Goal: Transaction & Acquisition: Purchase product/service

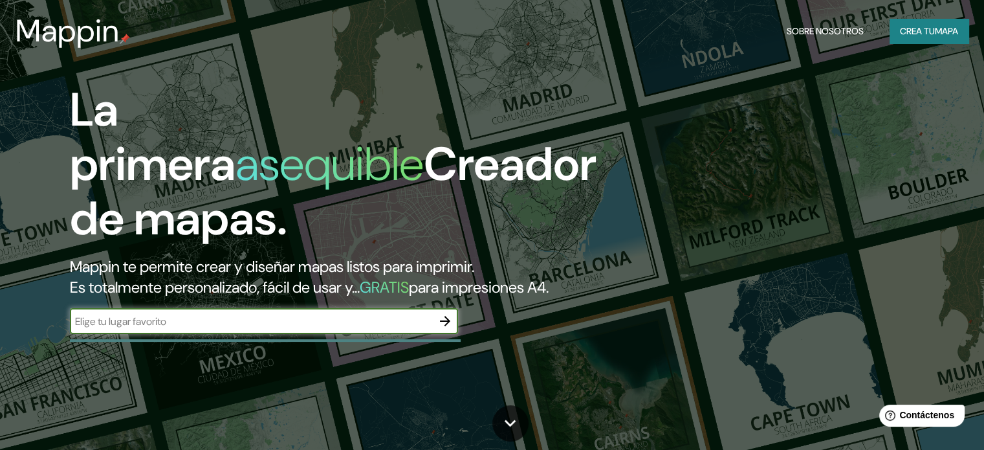
click at [937, 31] on font "mapa" at bounding box center [946, 31] width 23 height 12
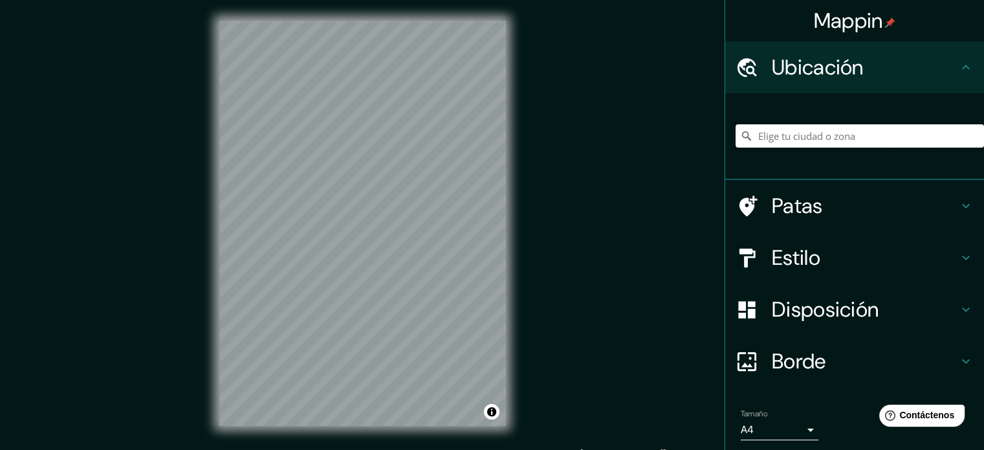
click at [764, 133] on input "Elige tu ciudad o zona" at bounding box center [860, 135] width 248 height 23
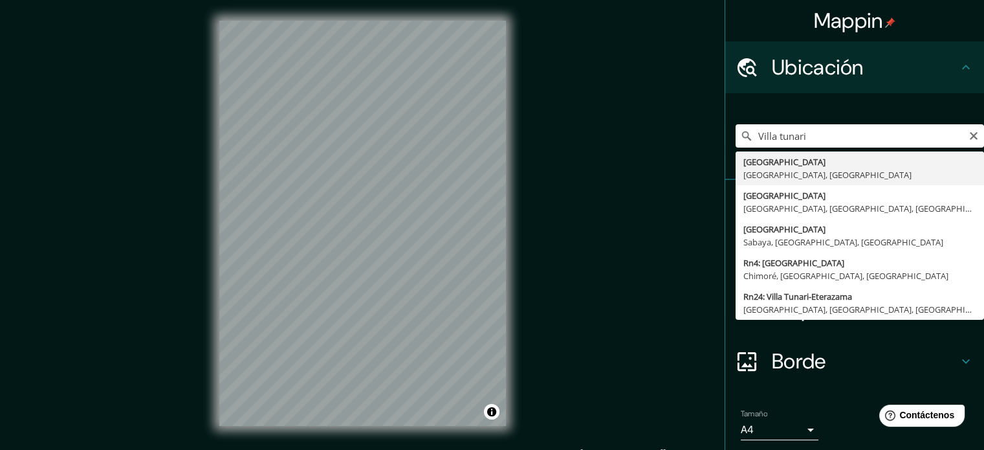
type input "[GEOGRAPHIC_DATA], [GEOGRAPHIC_DATA], [GEOGRAPHIC_DATA]"
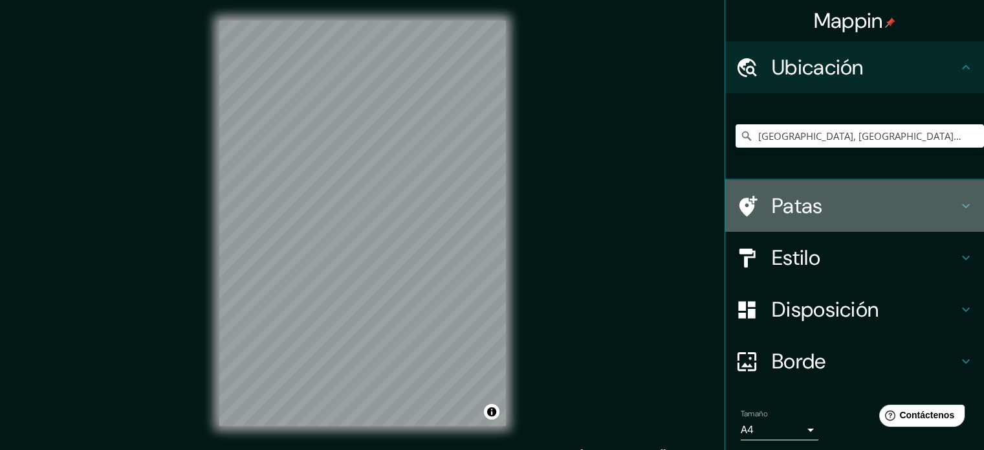
click at [962, 206] on icon at bounding box center [966, 206] width 8 height 5
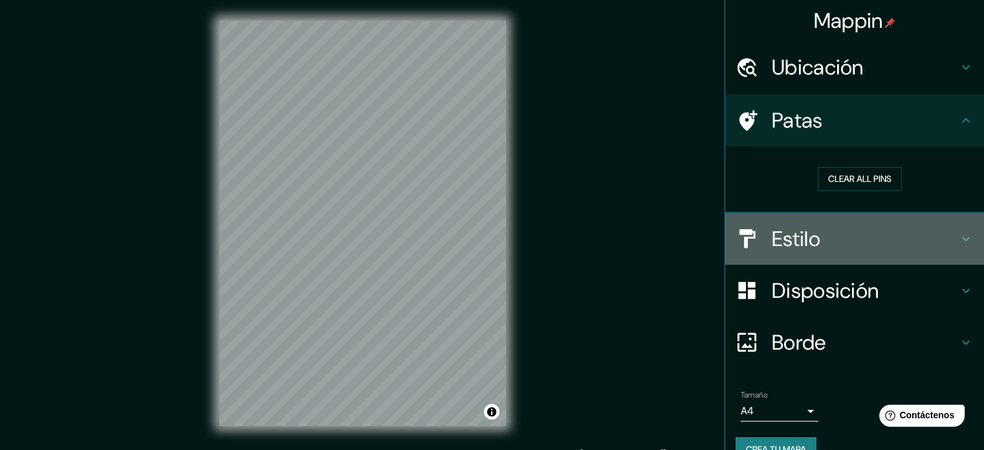
click at [962, 238] on icon at bounding box center [966, 238] width 8 height 5
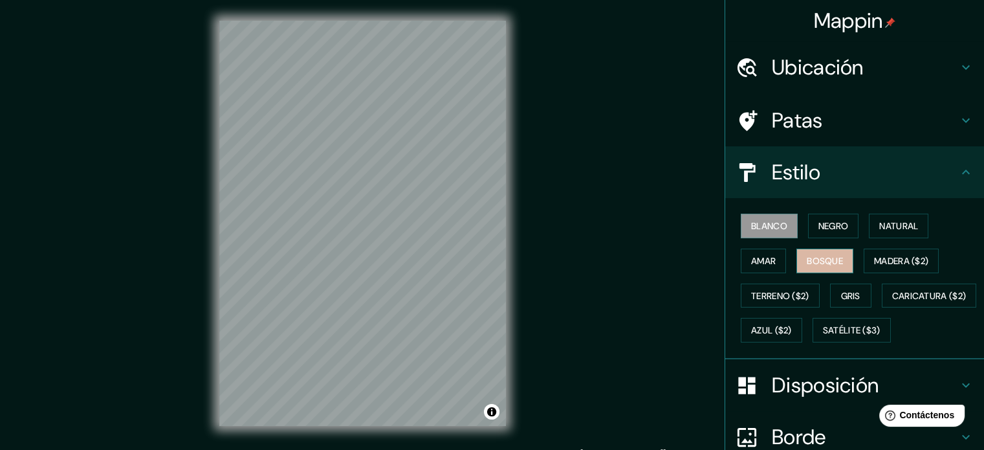
click at [813, 263] on font "Bosque" at bounding box center [825, 261] width 36 height 12
click at [766, 266] on font "Amar" at bounding box center [763, 260] width 25 height 17
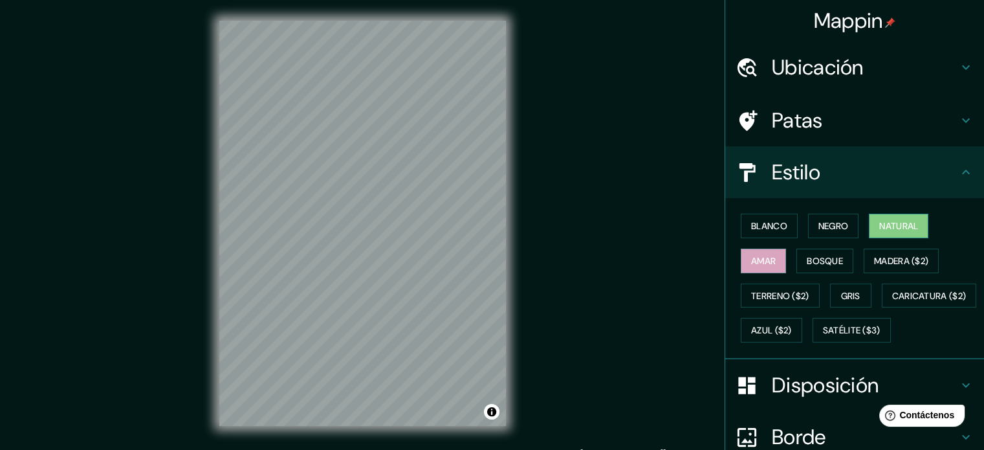
click at [883, 230] on font "Natural" at bounding box center [898, 226] width 39 height 12
click at [820, 228] on font "Negro" at bounding box center [834, 226] width 30 height 12
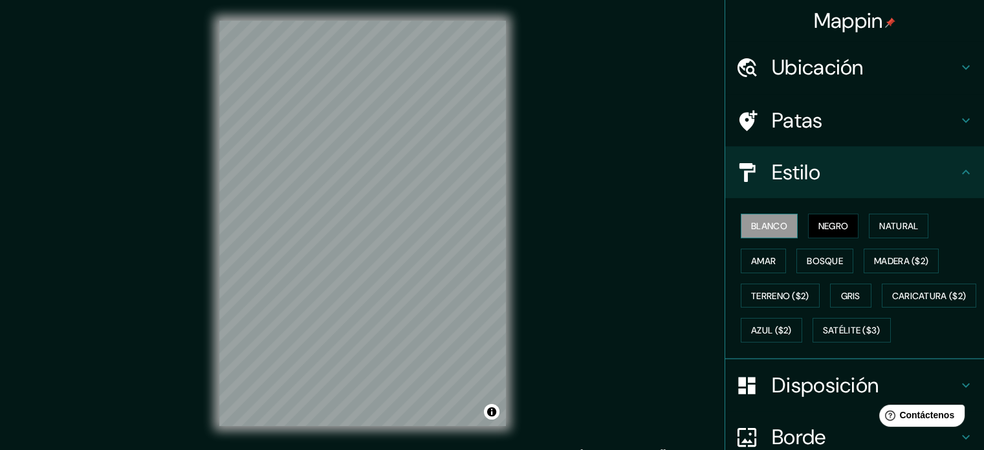
click at [761, 221] on font "Blanco" at bounding box center [769, 226] width 36 height 12
click at [811, 265] on font "Bosque" at bounding box center [825, 261] width 36 height 12
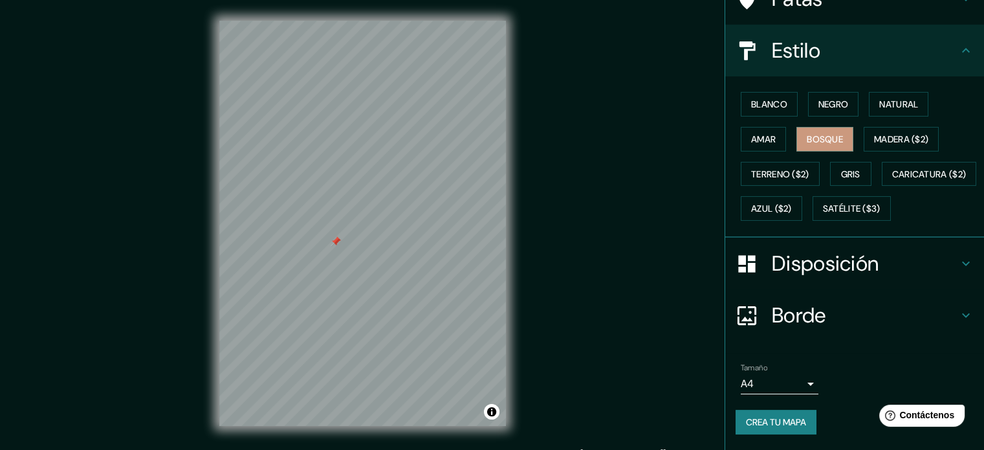
scroll to position [153, 0]
click at [958, 267] on icon at bounding box center [966, 264] width 16 height 16
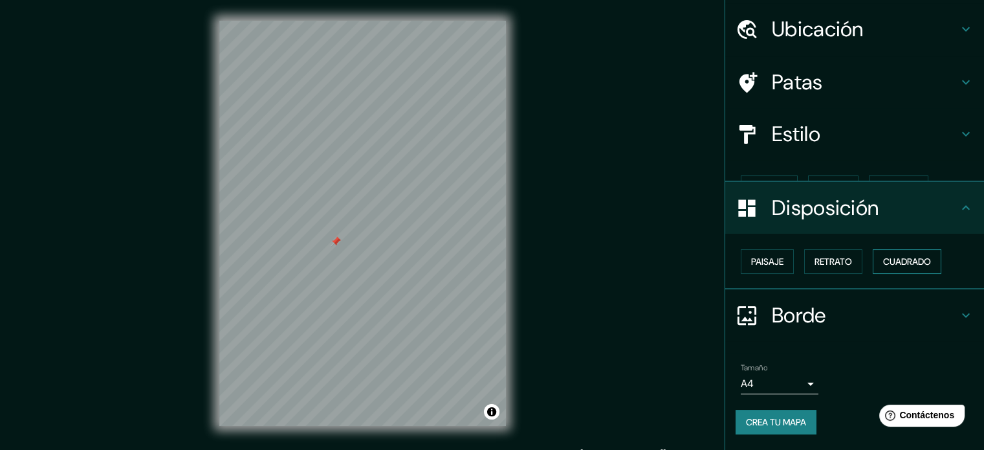
scroll to position [16, 0]
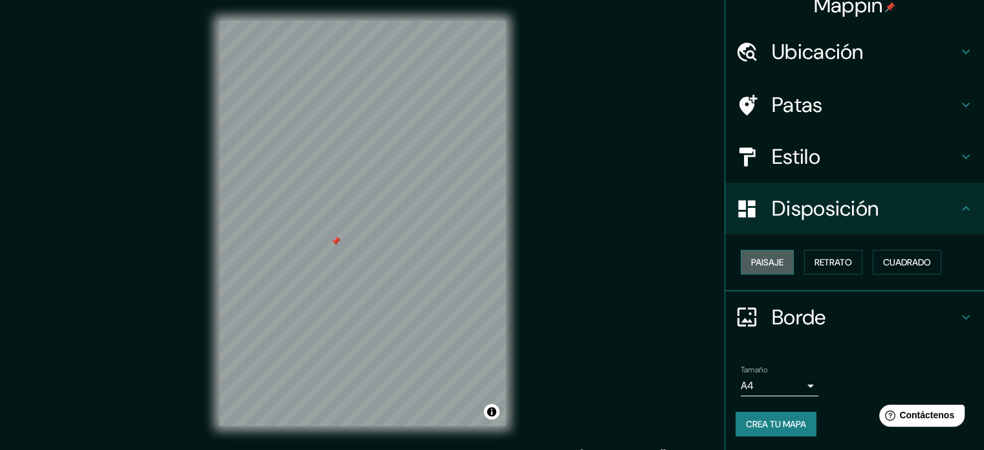
click at [766, 260] on font "Paisaje" at bounding box center [767, 262] width 32 height 12
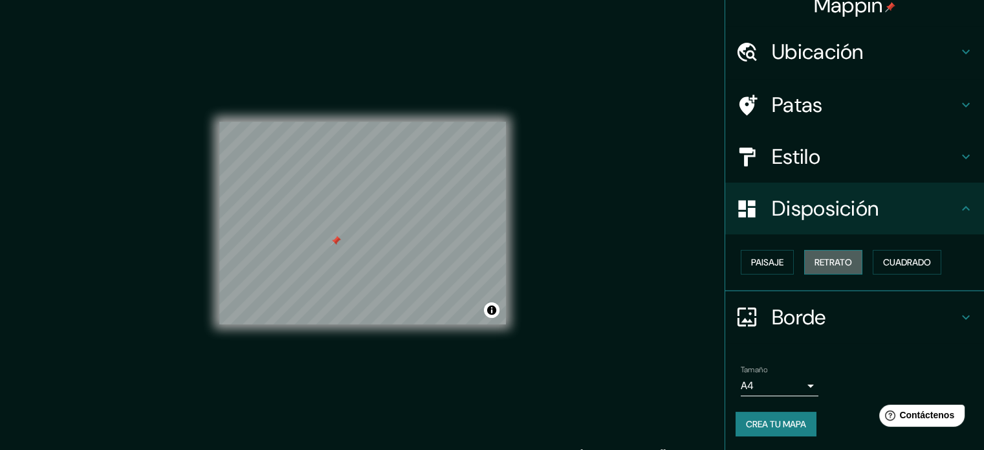
click at [836, 258] on font "Retrato" at bounding box center [834, 262] width 38 height 12
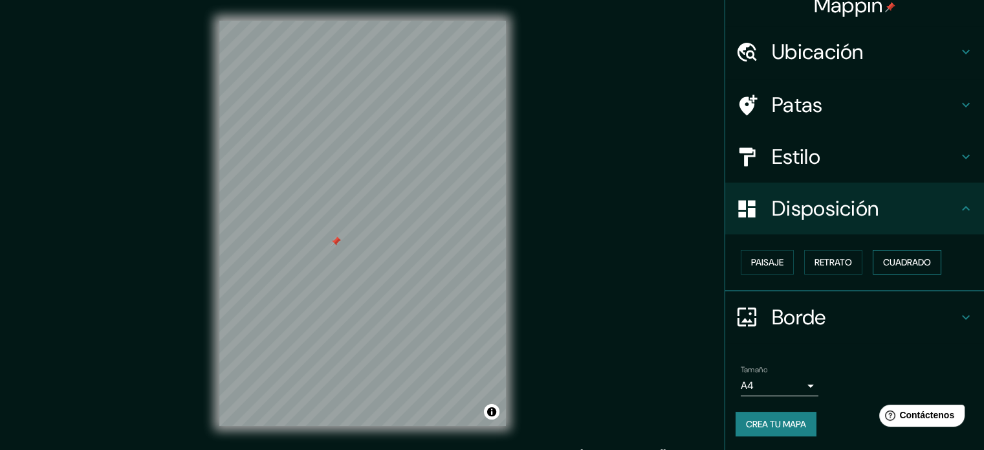
click at [873, 265] on button "Cuadrado" at bounding box center [907, 262] width 69 height 25
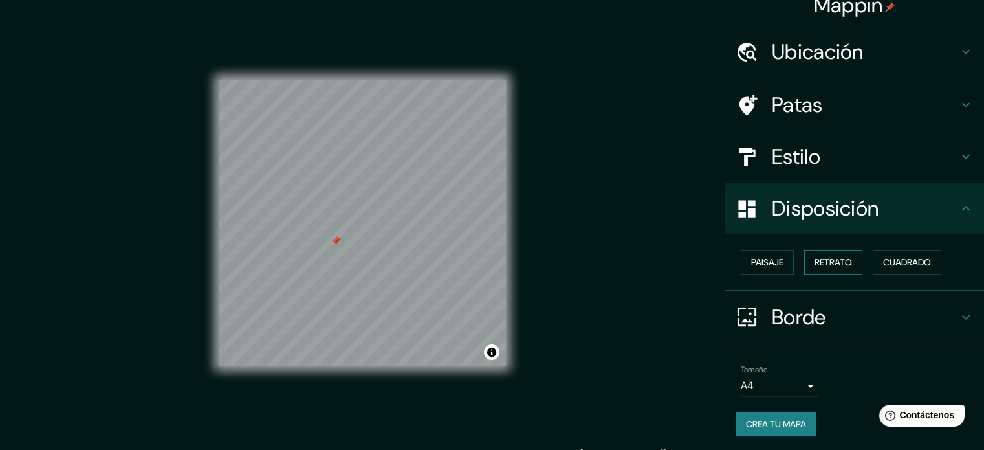
click at [817, 262] on font "Retrato" at bounding box center [834, 262] width 38 height 12
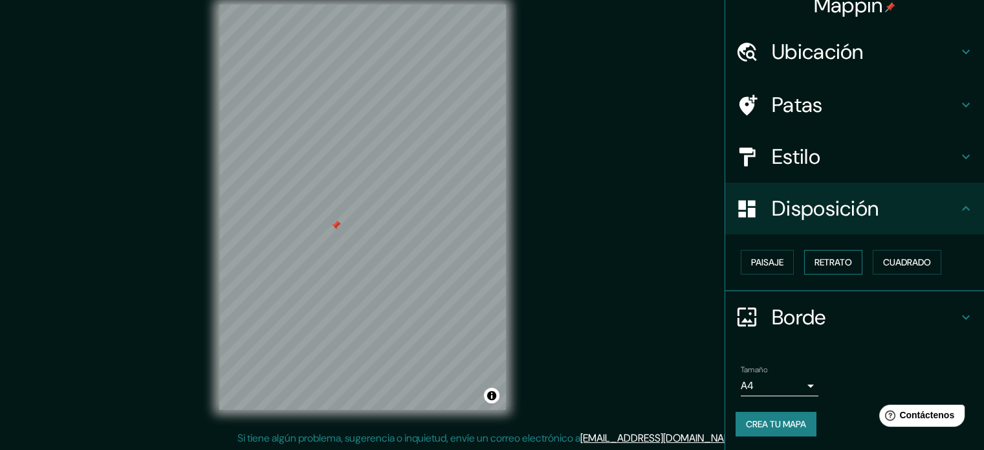
scroll to position [17, 0]
click at [832, 305] on h4 "Borde" at bounding box center [865, 317] width 186 height 26
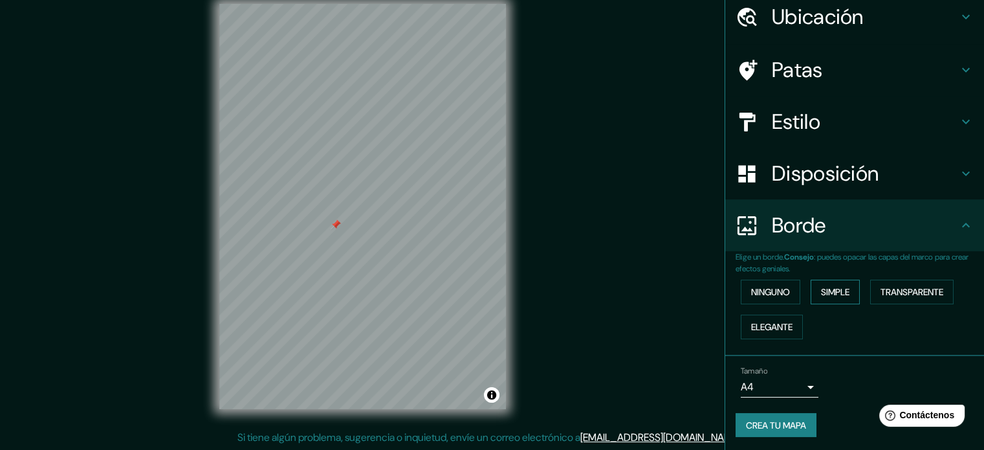
scroll to position [52, 0]
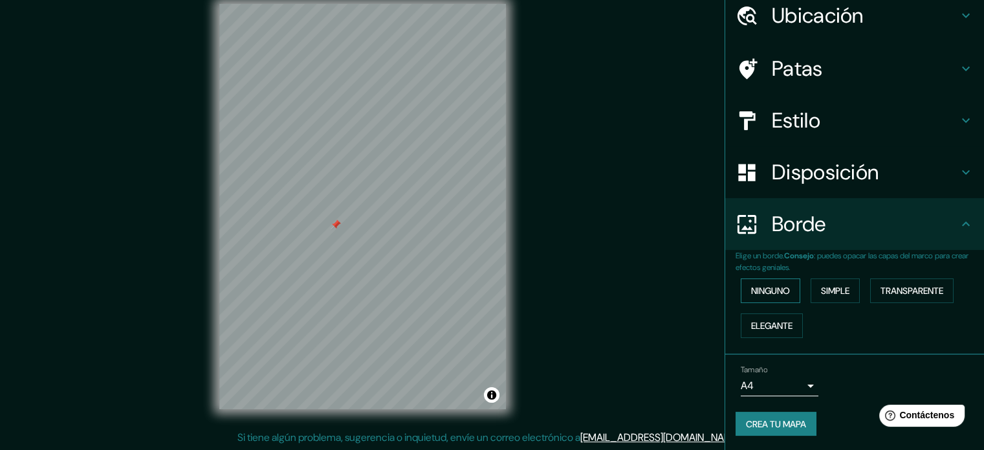
click at [777, 290] on font "Ninguno" at bounding box center [770, 291] width 39 height 12
click at [775, 419] on font "Crea tu mapa" at bounding box center [776, 424] width 60 height 12
click at [533, 263] on div "Mappin Ubicación [GEOGRAPHIC_DATA], [GEOGRAPHIC_DATA], [GEOGRAPHIC_DATA] Patas …" at bounding box center [492, 216] width 984 height 467
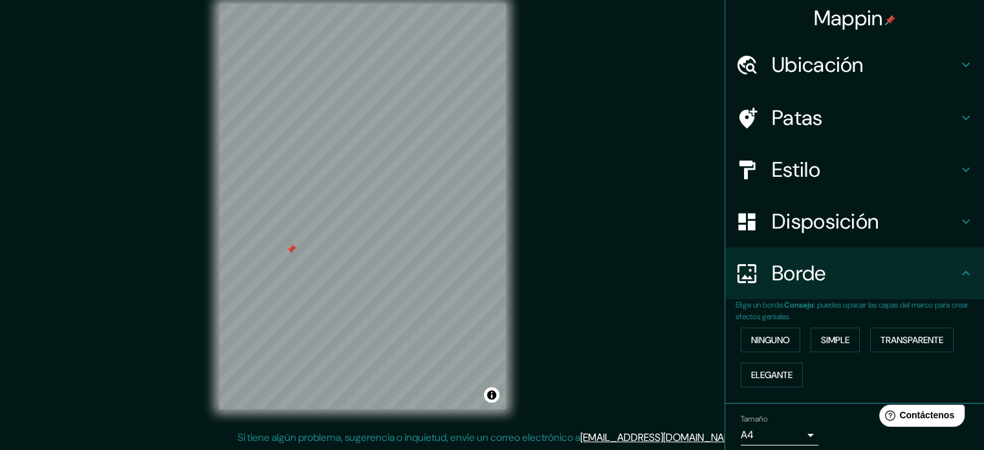
scroll to position [0, 0]
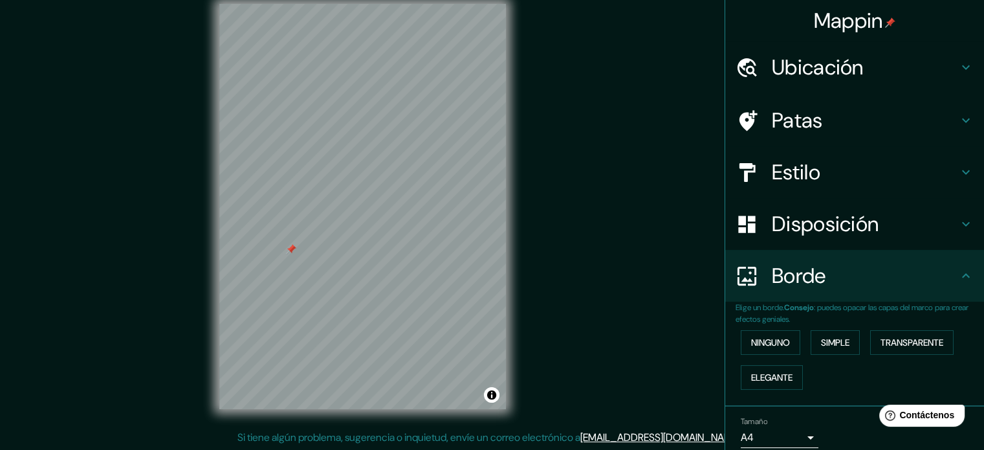
click at [863, 25] on font "Mappin" at bounding box center [848, 20] width 69 height 27
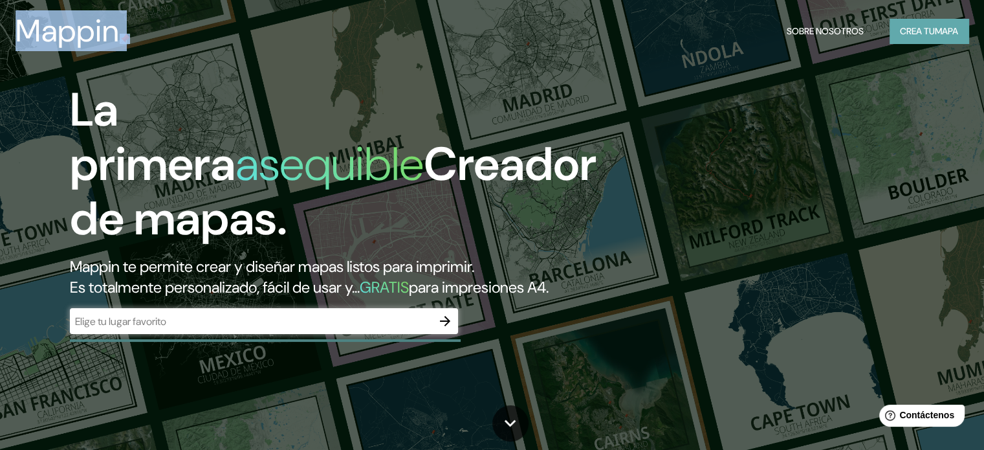
click at [915, 30] on font "Crea tu" at bounding box center [917, 31] width 35 height 12
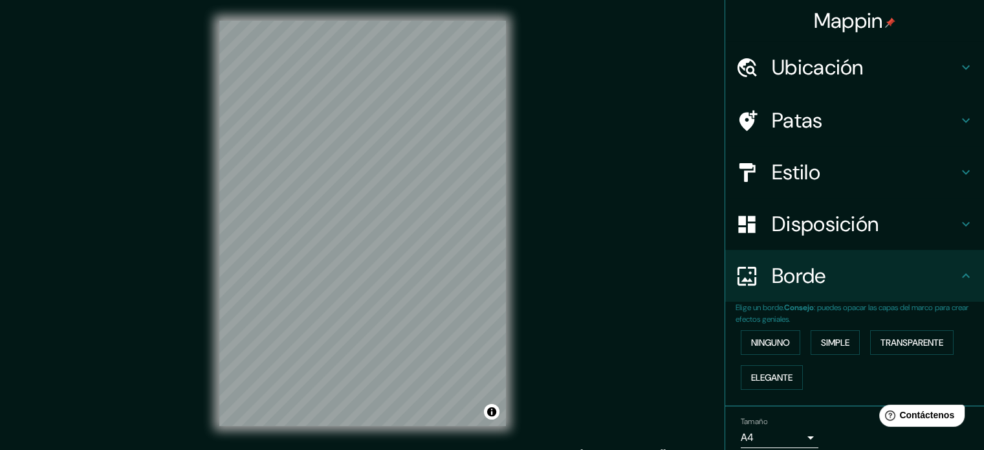
click at [888, 63] on h4 "Ubicación" at bounding box center [865, 67] width 186 height 26
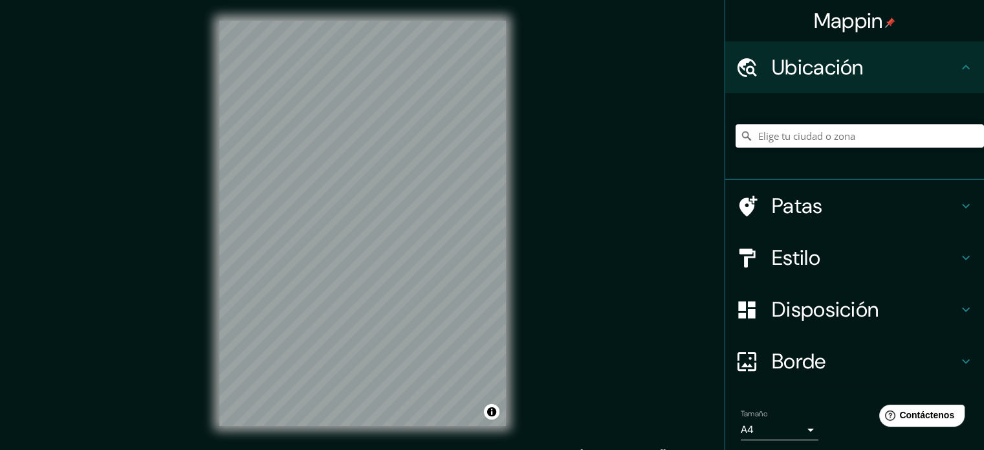
click at [885, 139] on input "Elige tu ciudad o zona" at bounding box center [860, 135] width 248 height 23
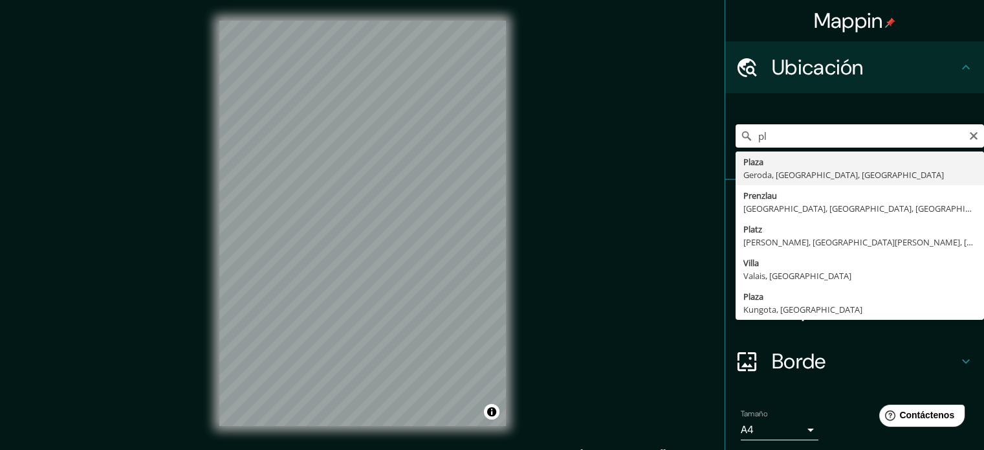
type input "p"
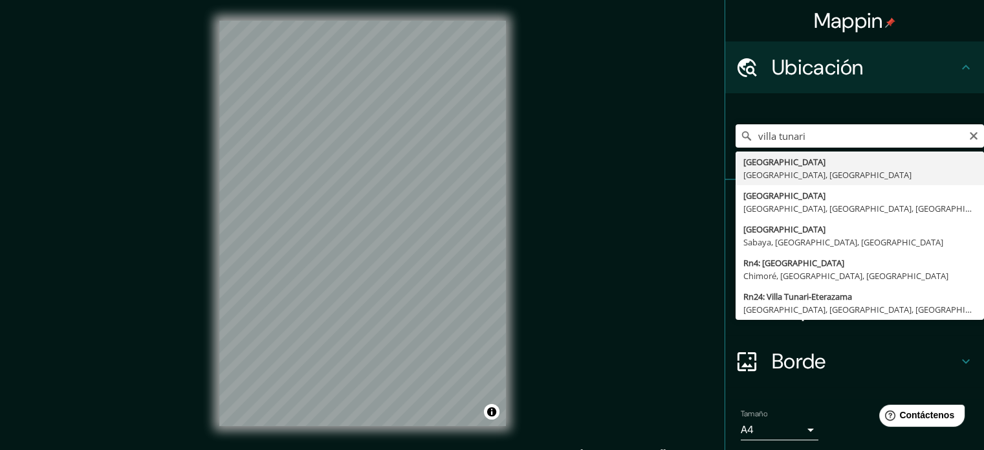
type input "[GEOGRAPHIC_DATA], [GEOGRAPHIC_DATA], [GEOGRAPHIC_DATA]"
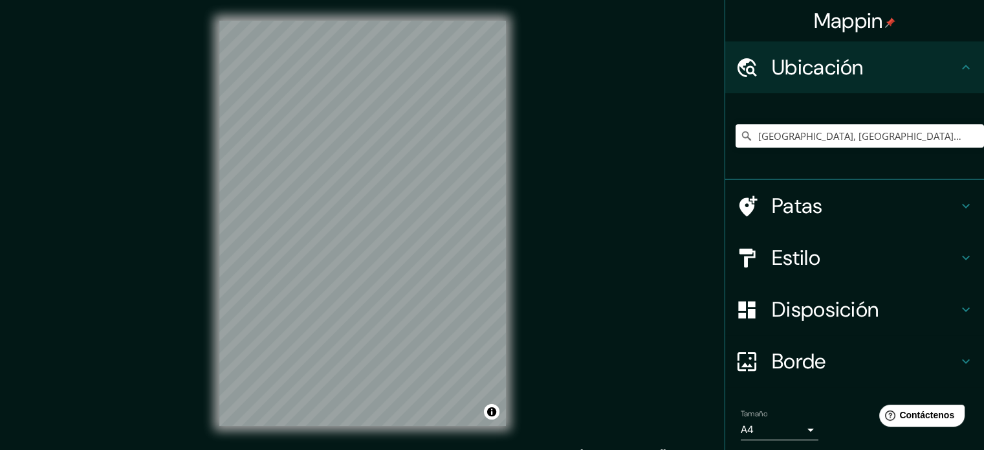
click at [511, 322] on div "© Mapbox © OpenStreetMap Improve this map" at bounding box center [363, 223] width 328 height 447
click at [969, 133] on icon "Claro" at bounding box center [974, 136] width 10 height 10
click at [869, 137] on input "Elige tu ciudad o zona" at bounding box center [860, 135] width 248 height 23
type input "c"
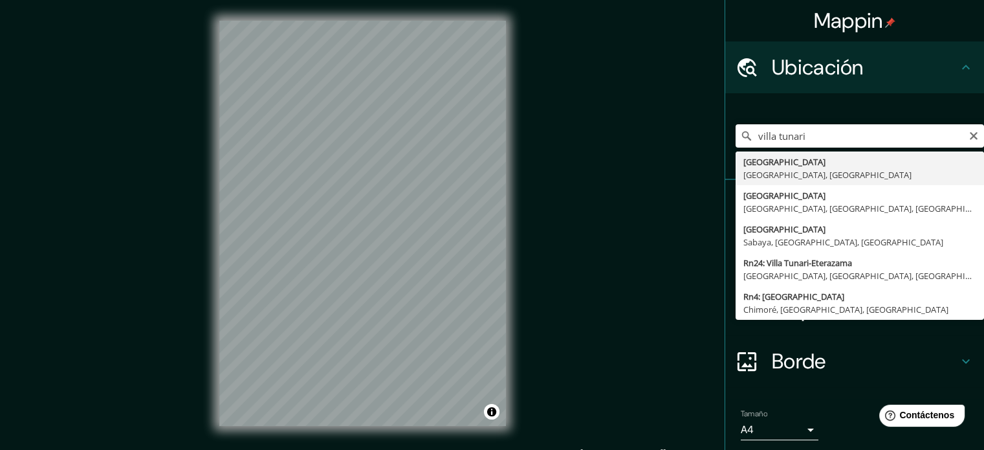
type input "[GEOGRAPHIC_DATA], [GEOGRAPHIC_DATA], [GEOGRAPHIC_DATA]"
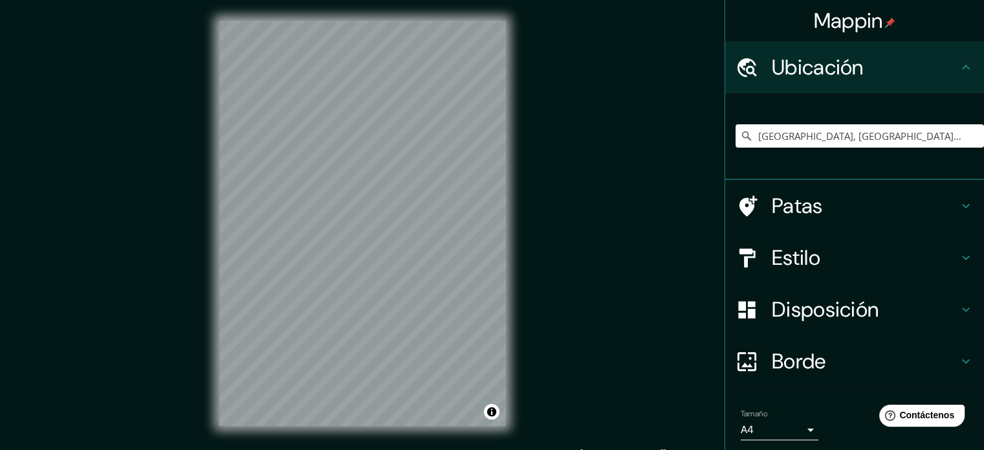
click at [427, 449] on html "Mappin Ubicación [GEOGRAPHIC_DATA], [GEOGRAPHIC_DATA], [GEOGRAPHIC_DATA] Patas …" at bounding box center [492, 225] width 984 height 450
click at [192, 248] on div "Mappin Ubicación [GEOGRAPHIC_DATA], [GEOGRAPHIC_DATA], [GEOGRAPHIC_DATA] Patas …" at bounding box center [492, 233] width 984 height 467
click at [380, 278] on div at bounding box center [378, 279] width 10 height 10
click at [394, 222] on div at bounding box center [389, 217] width 10 height 10
click at [395, 227] on div at bounding box center [395, 224] width 10 height 10
